Goal: Use online tool/utility: Utilize a website feature to perform a specific function

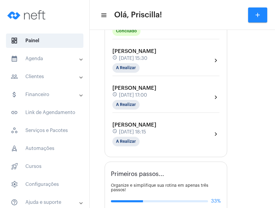
scroll to position [124, 0]
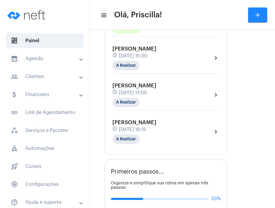
click at [189, 138] on div "[PERSON_NAME] schedule [DATE] 18:15 A Realizar chevron_right" at bounding box center [165, 131] width 107 height 25
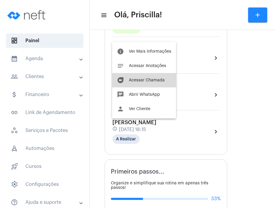
click at [156, 85] on button "duo [PERSON_NAME]" at bounding box center [144, 80] width 64 height 14
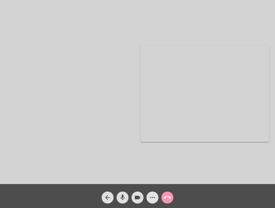
click at [151, 195] on mat-icon "more_horiz" at bounding box center [152, 197] width 7 height 7
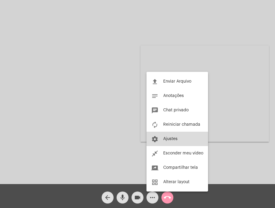
click at [164, 135] on button "settings Ajustes" at bounding box center [178, 139] width 62 height 14
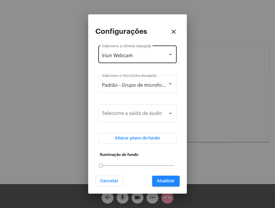
click at [150, 45] on div "Iriun Webcam Selecione a câmera desejada" at bounding box center [137, 53] width 71 height 19
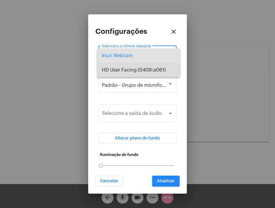
click at [151, 68] on span "HD User Facing (0408:a061)" at bounding box center [138, 70] width 73 height 14
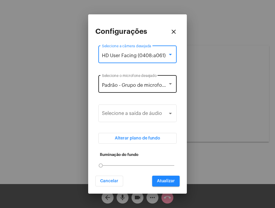
click at [151, 79] on div "Padrão - Grupo de microfones (2- Realtek(R) Audio) Selecione o microfone deseja…" at bounding box center [137, 83] width 71 height 19
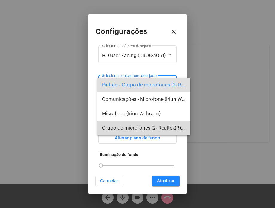
click at [155, 121] on span "Grupo de microfones (2- Realtek(R) Audio)" at bounding box center [144, 128] width 84 height 14
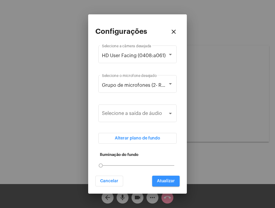
click at [161, 181] on span "Atualizar" at bounding box center [166, 181] width 18 height 4
